Goal: Answer question/provide support

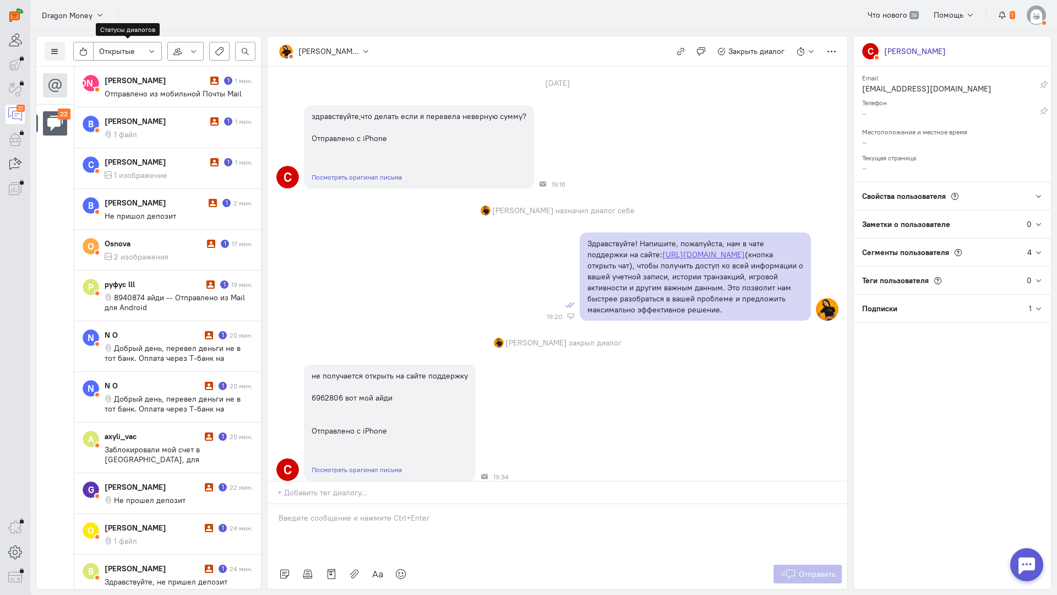
scroll to position [2406, 0]
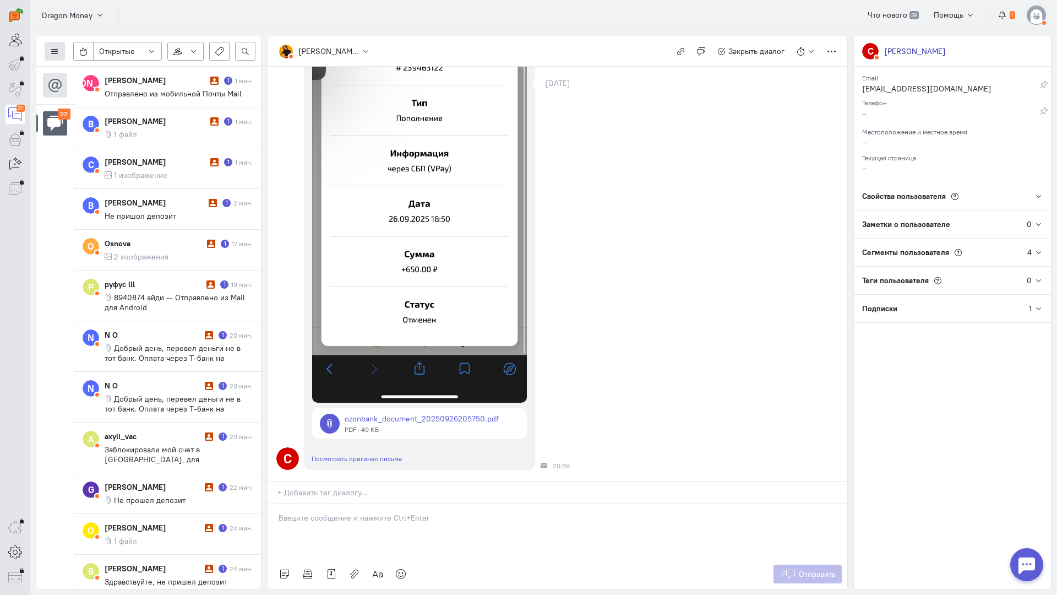
click at [51, 47] on icon at bounding box center [55, 51] width 8 height 8
click at [115, 68] on button "Список пользователей" at bounding box center [101, 73] width 112 height 18
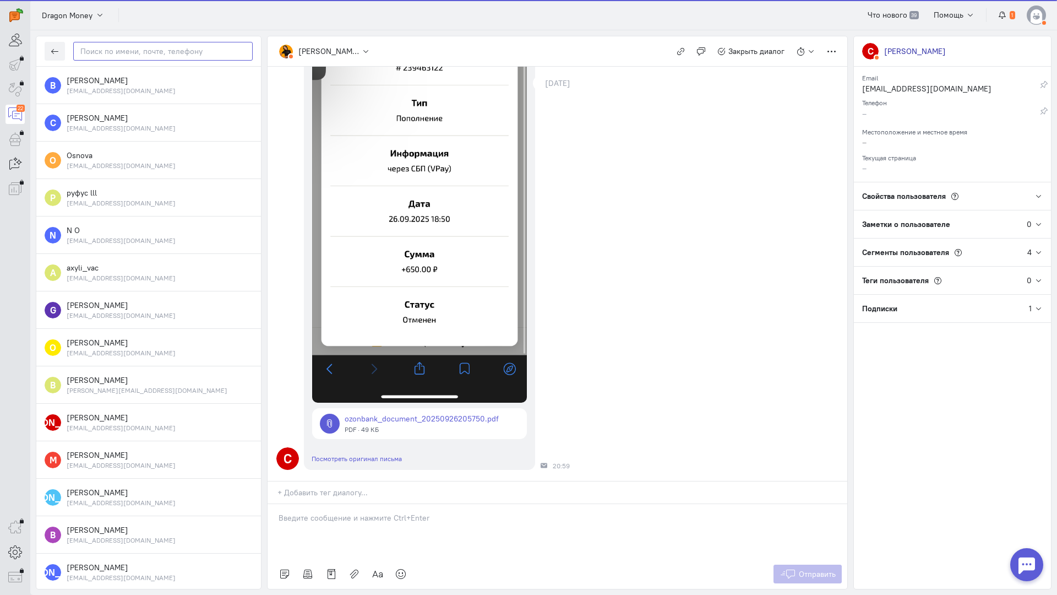
click at [172, 55] on input "text" at bounding box center [162, 51] width 179 height 19
paste input "sergey3232ss@gm"
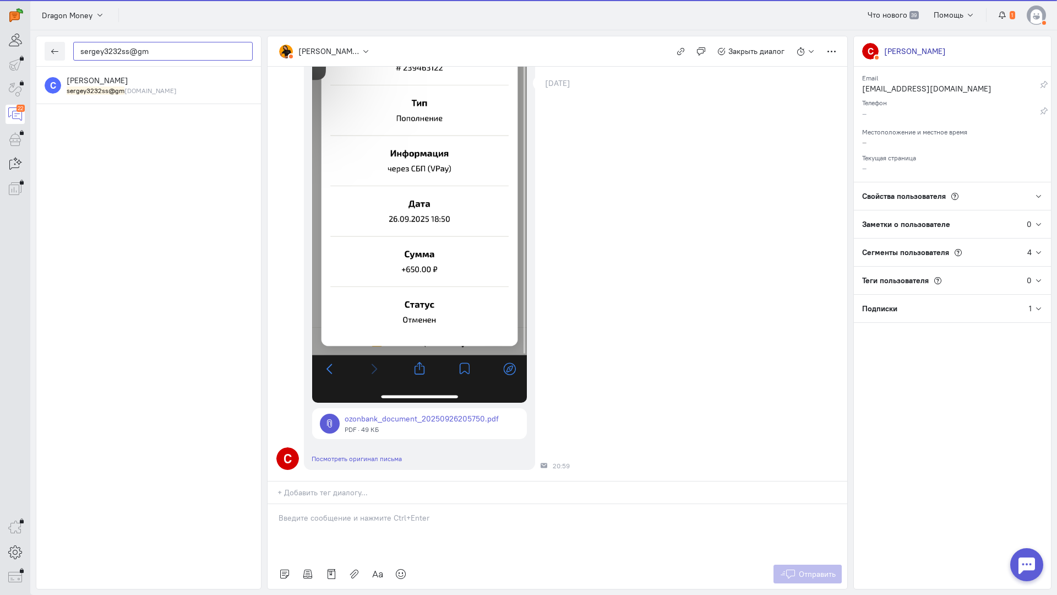
type input "sergey3232ss@gm"
click at [124, 89] on small "sergey3232ss@gm [DOMAIN_NAME]" at bounding box center [122, 90] width 110 height 9
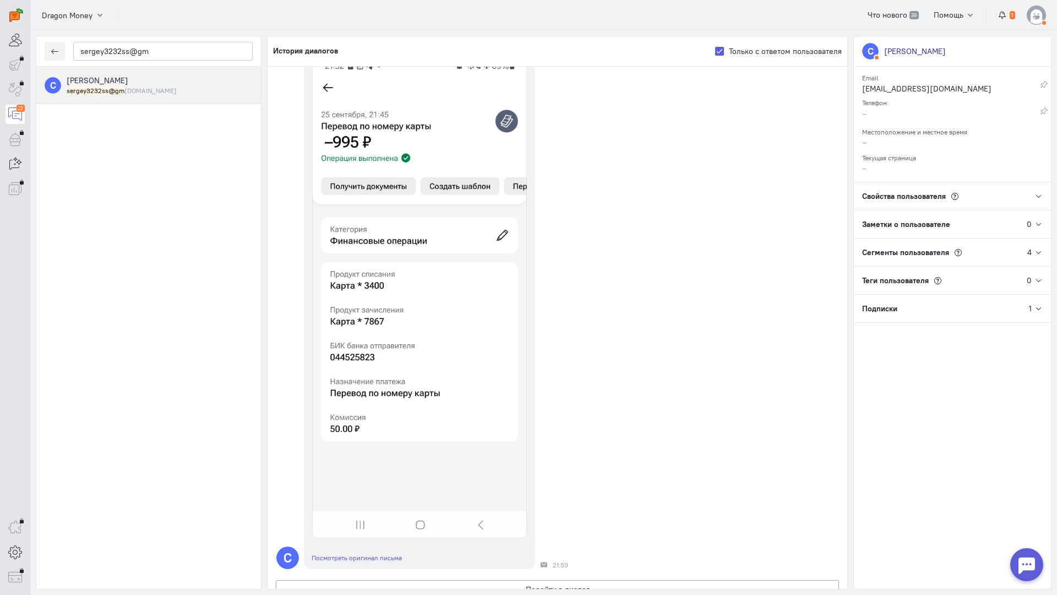
scroll to position [110, 0]
